Goal: Check status: Check status

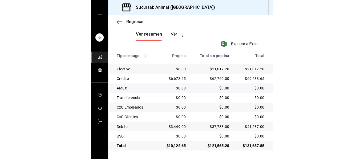
scroll to position [76, 0]
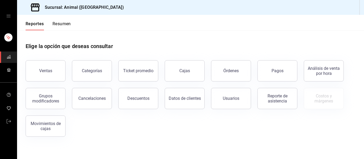
click at [278, 70] on div "Pagos" at bounding box center [277, 70] width 12 height 5
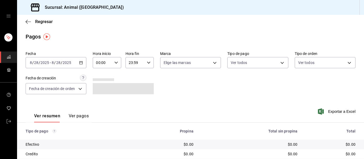
click at [81, 64] on icon "button" at bounding box center [81, 63] width 4 height 4
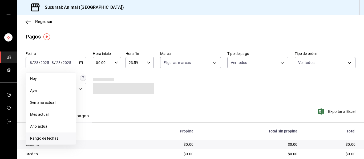
click at [57, 137] on span "Rango de fechas" at bounding box center [50, 139] width 41 height 6
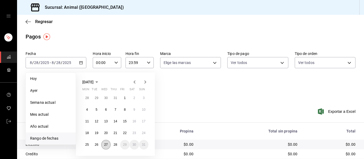
click at [105, 143] on button "27" at bounding box center [105, 145] width 9 height 10
click at [113, 145] on button "28" at bounding box center [114, 145] width 9 height 10
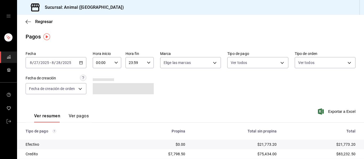
click at [115, 62] on icon "button" at bounding box center [116, 63] width 4 height 4
click at [100, 100] on span "04" at bounding box center [99, 101] width 6 height 4
type input "04:00"
click at [147, 62] on div at bounding box center [182, 79] width 364 height 159
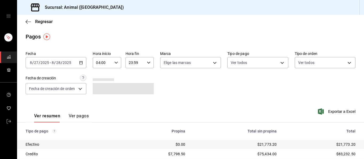
click at [147, 62] on icon "button" at bounding box center [149, 63] width 4 height 4
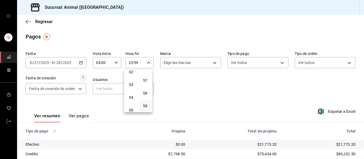
scroll to position [24, 0]
click at [131, 90] on span "03" at bounding box center [131, 90] width 6 height 4
type input "03:59"
click at [211, 62] on div at bounding box center [182, 79] width 364 height 159
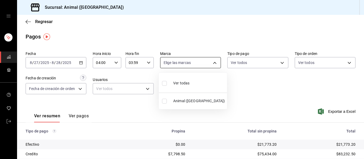
click at [215, 62] on body "Sucursal: Animal (Puebla) Regresar Pagos Fecha 2025-08-27 8 / 27 / 2025 - 2025-…" at bounding box center [182, 79] width 364 height 159
click at [181, 82] on span "Ver todas" at bounding box center [181, 84] width 16 height 6
type input "96838179-8fbb-4073-aae3-1789726318c8"
checkbox input "true"
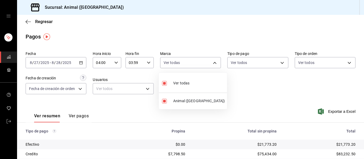
click at [242, 88] on div at bounding box center [182, 79] width 364 height 159
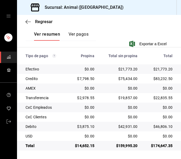
scroll to position [129, 0]
